Goal: Task Accomplishment & Management: Manage account settings

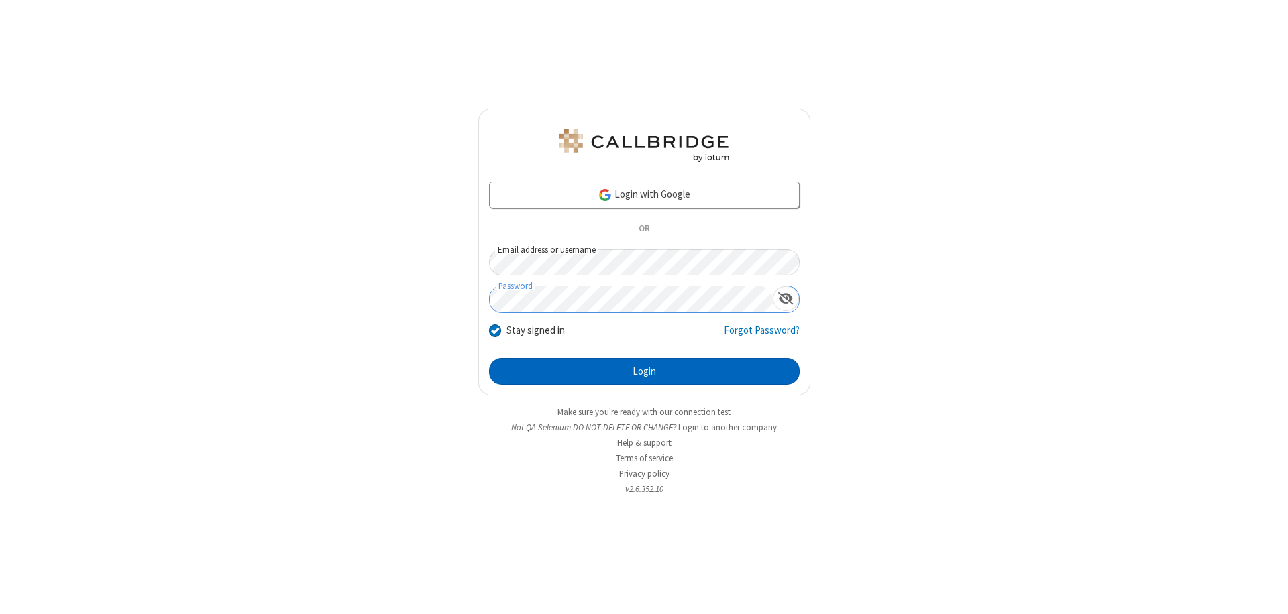
click at [644, 372] on button "Login" at bounding box center [644, 371] width 311 height 27
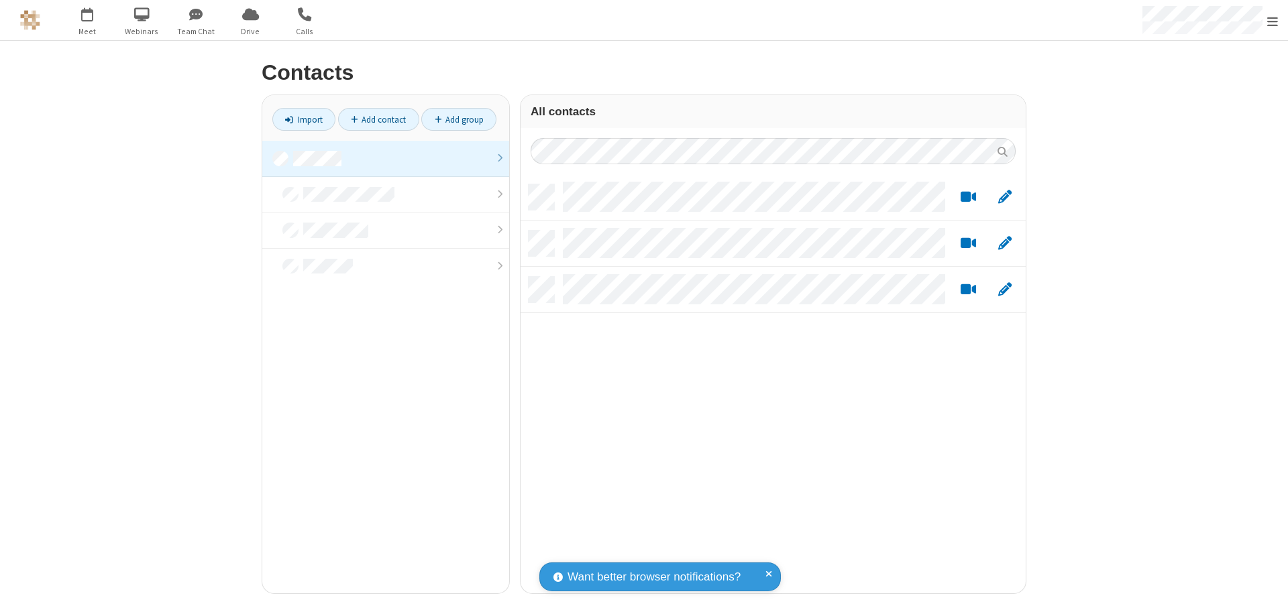
click at [386, 158] on link at bounding box center [385, 159] width 247 height 36
click at [459, 119] on link "Add group" at bounding box center [458, 119] width 75 height 23
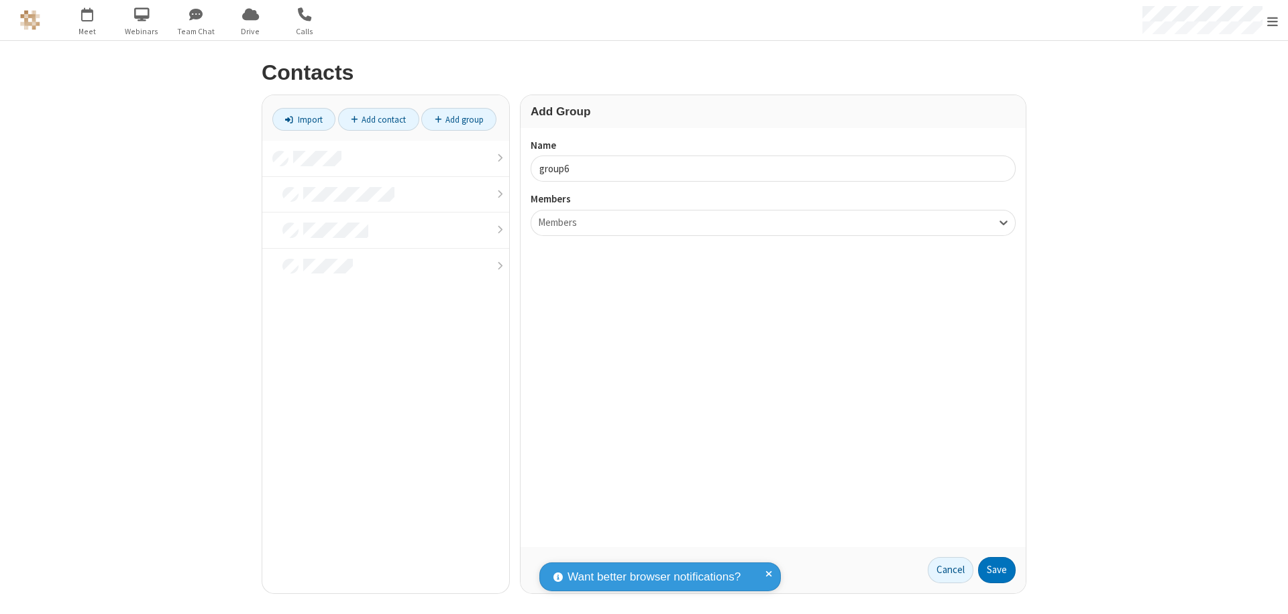
type input "group6"
click at [997, 570] on button "Save" at bounding box center [997, 570] width 38 height 27
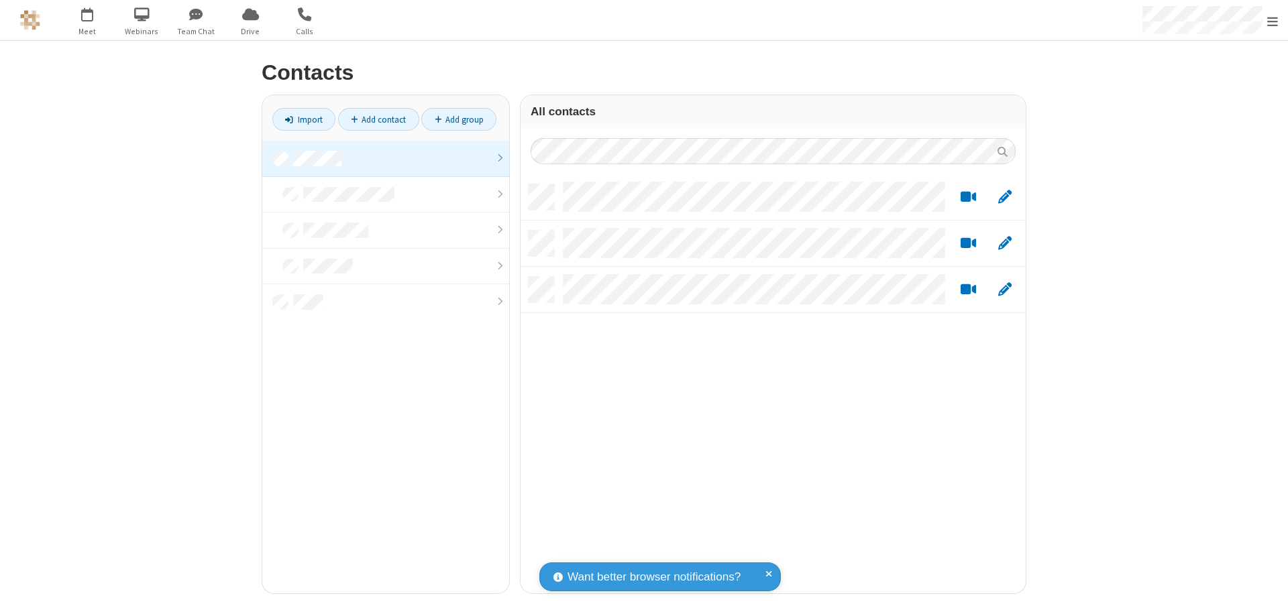
click at [386, 158] on link at bounding box center [385, 159] width 247 height 36
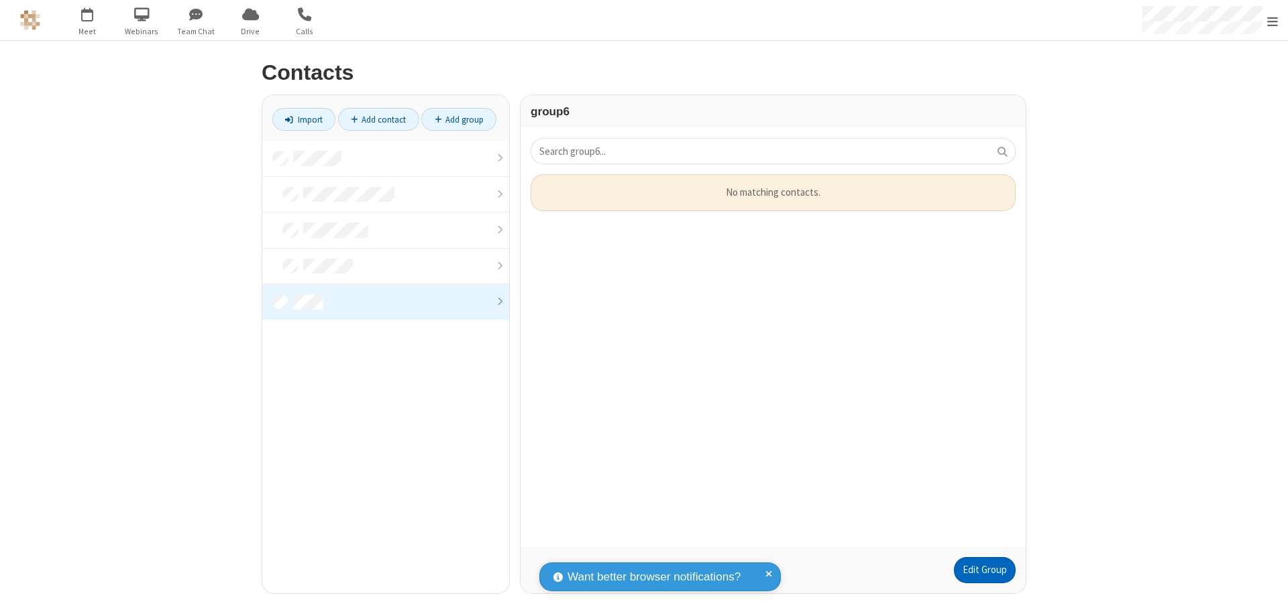
click at [984, 570] on link "Edit Group" at bounding box center [985, 570] width 62 height 27
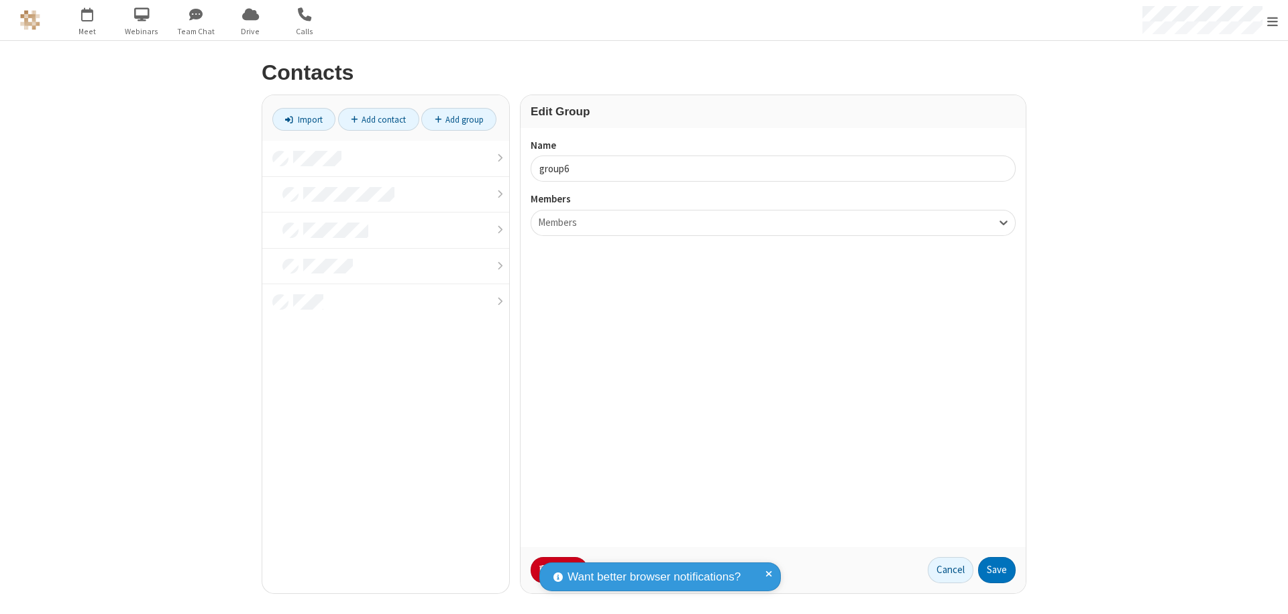
click at [0, 0] on button "No Thanks" at bounding box center [0, 0] width 0 height 0
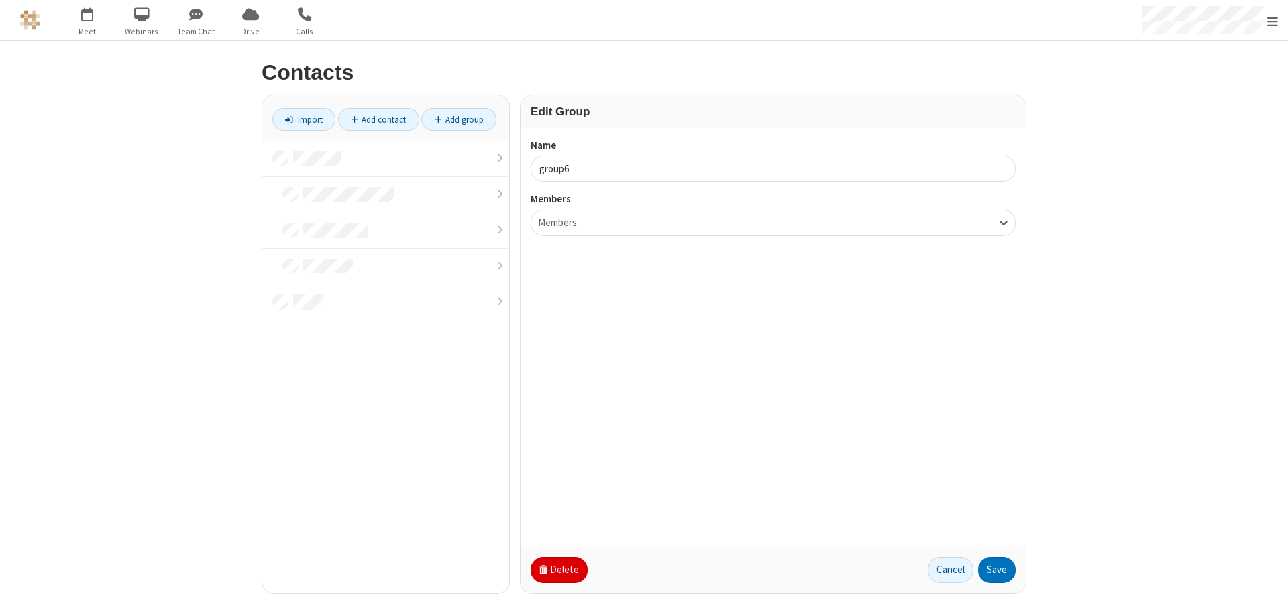
click at [557, 570] on button "Delete" at bounding box center [559, 570] width 57 height 27
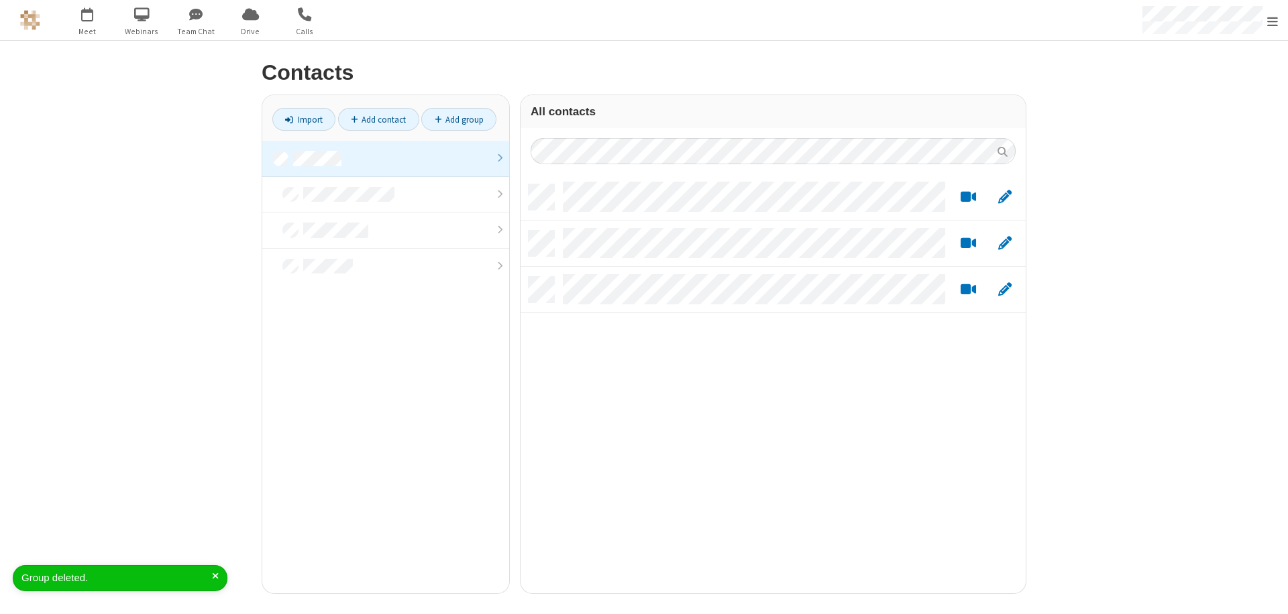
scroll to position [409, 495]
